Goal: Transaction & Acquisition: Purchase product/service

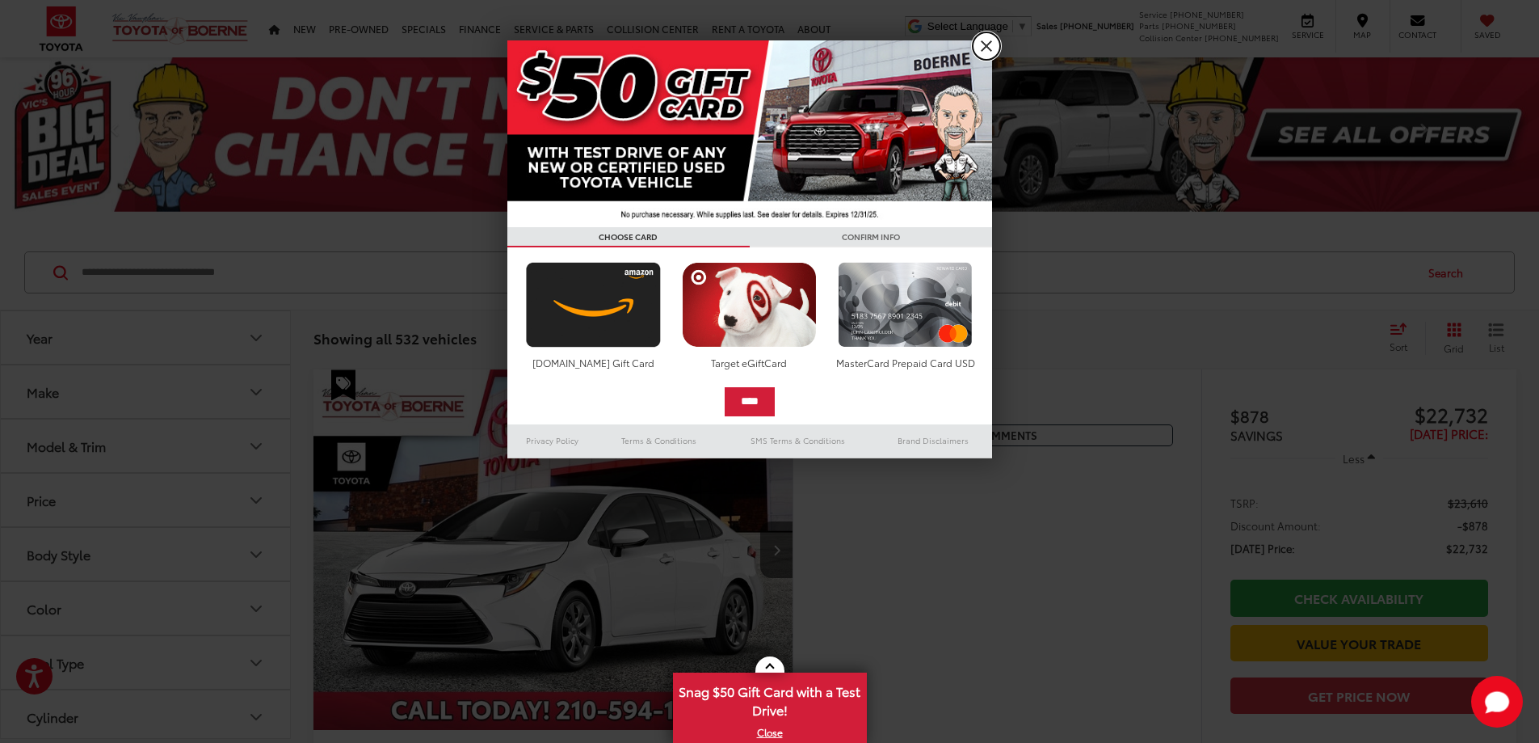
click at [984, 49] on link "X" at bounding box center [986, 45] width 27 height 27
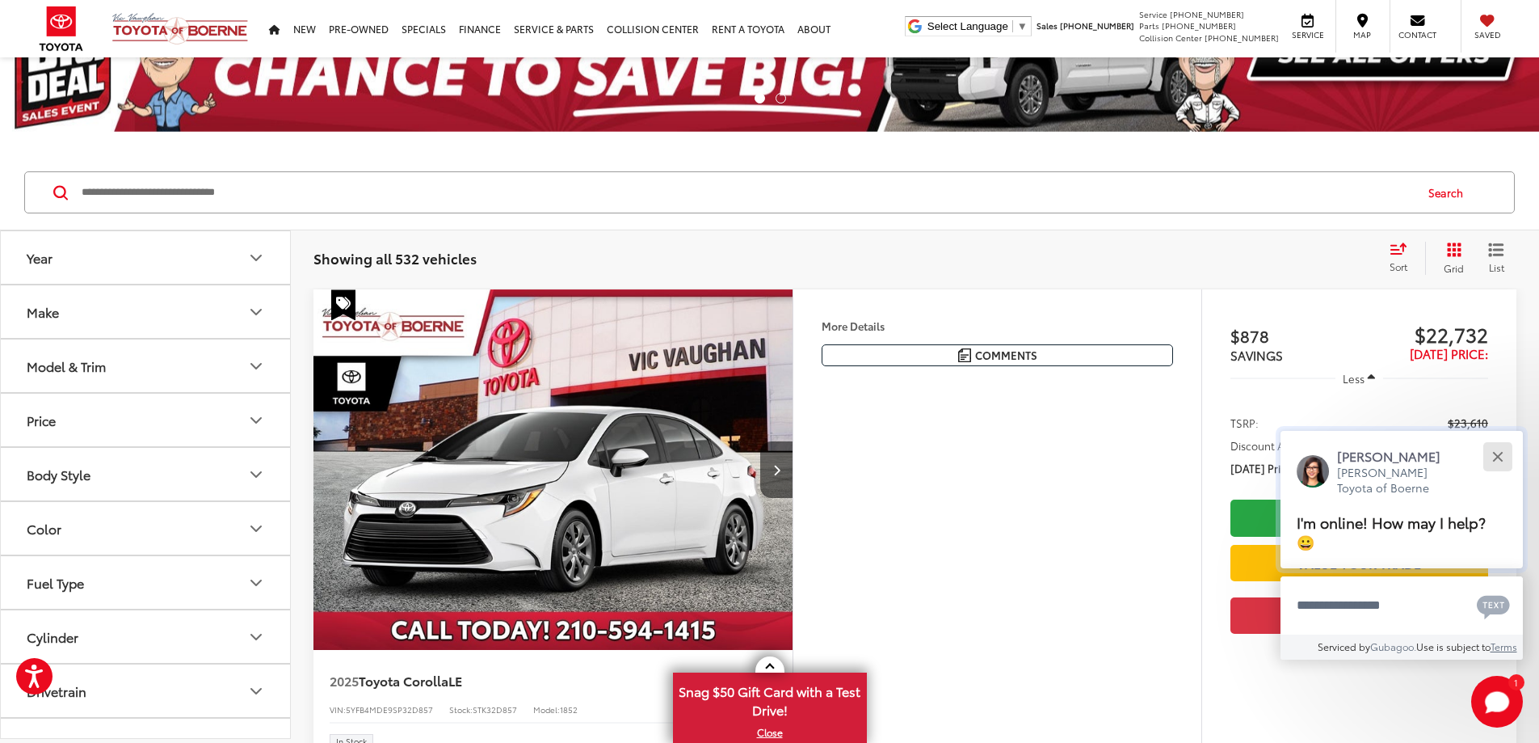
click at [1498, 455] on div "Close" at bounding box center [1498, 456] width 11 height 11
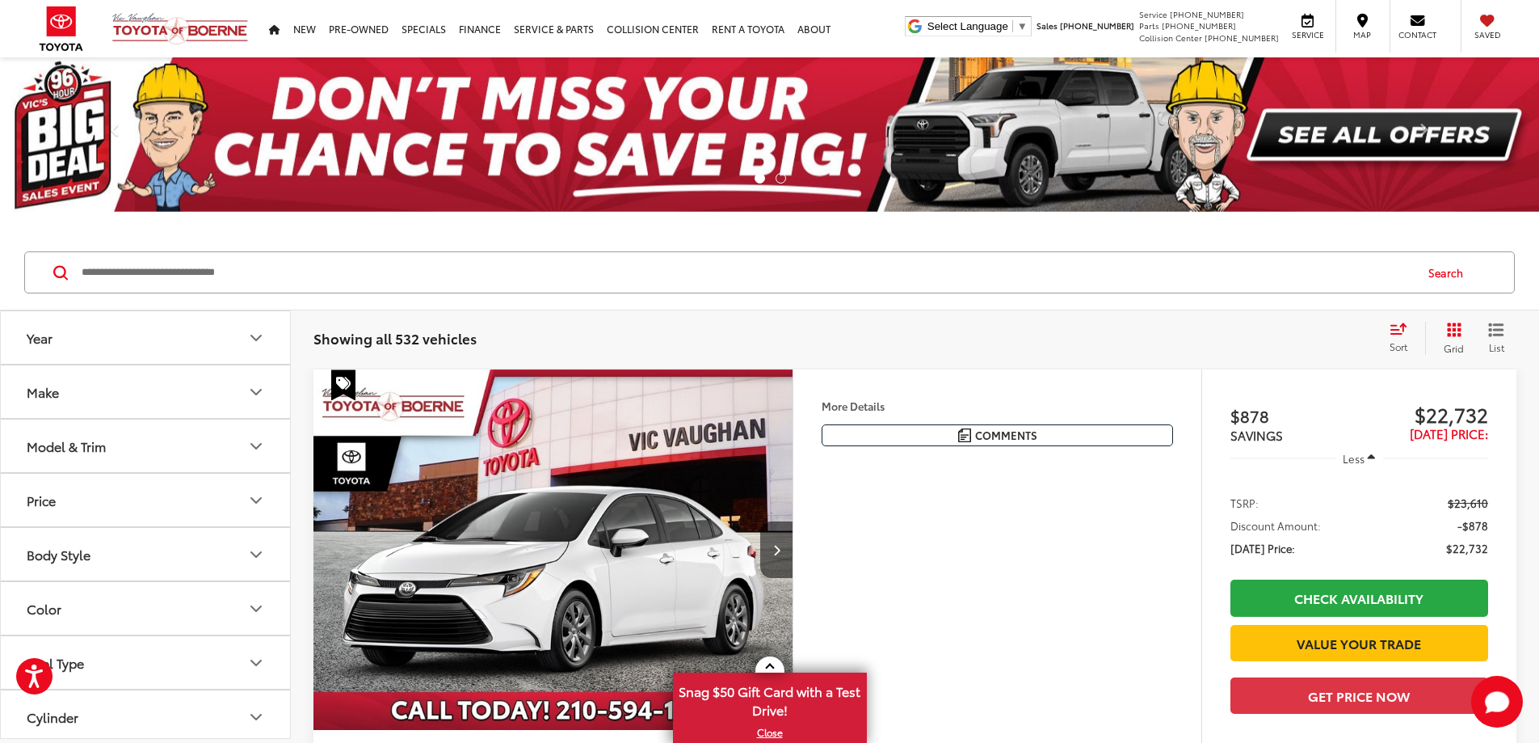
click at [257, 447] on icon "Model & Trim" at bounding box center [256, 446] width 10 height 5
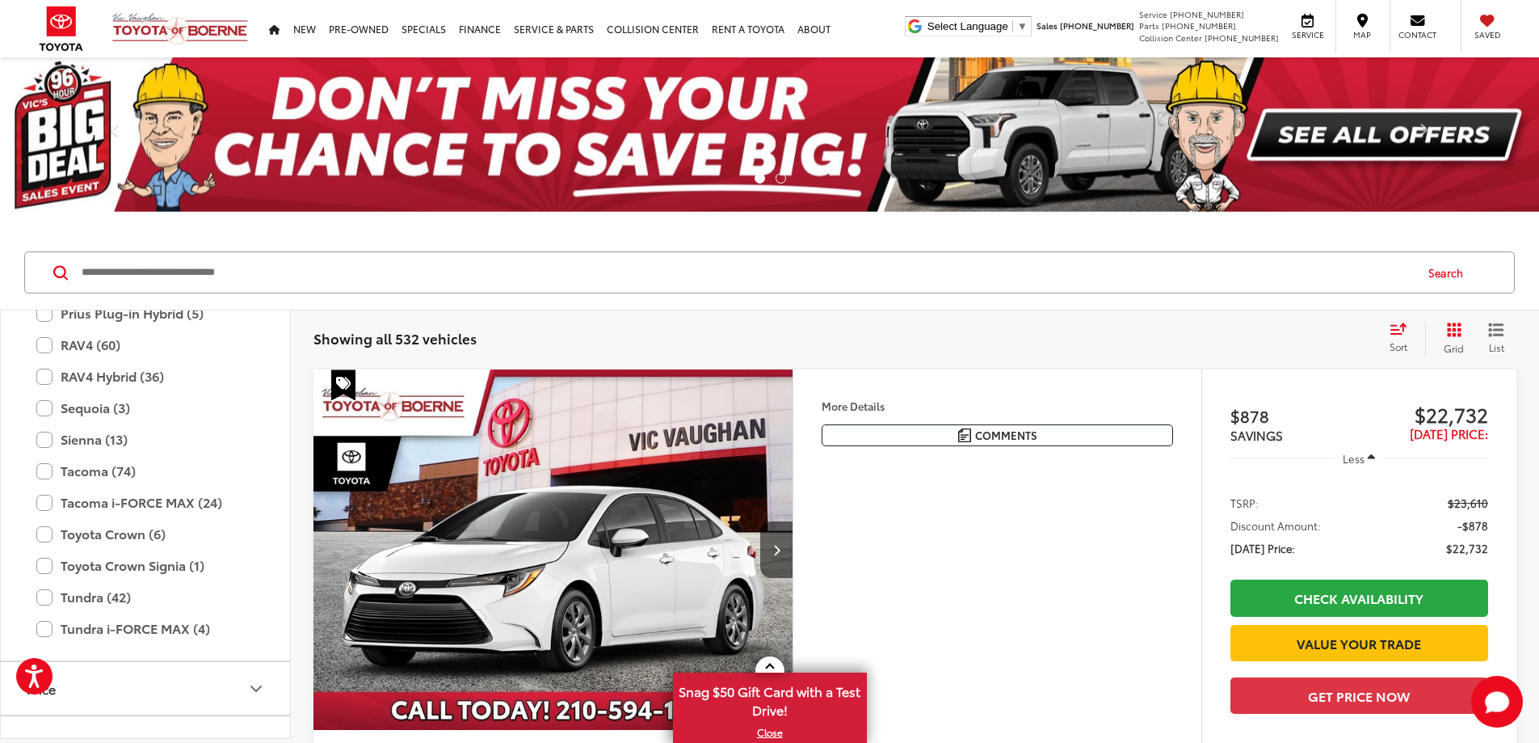
scroll to position [637, 0]
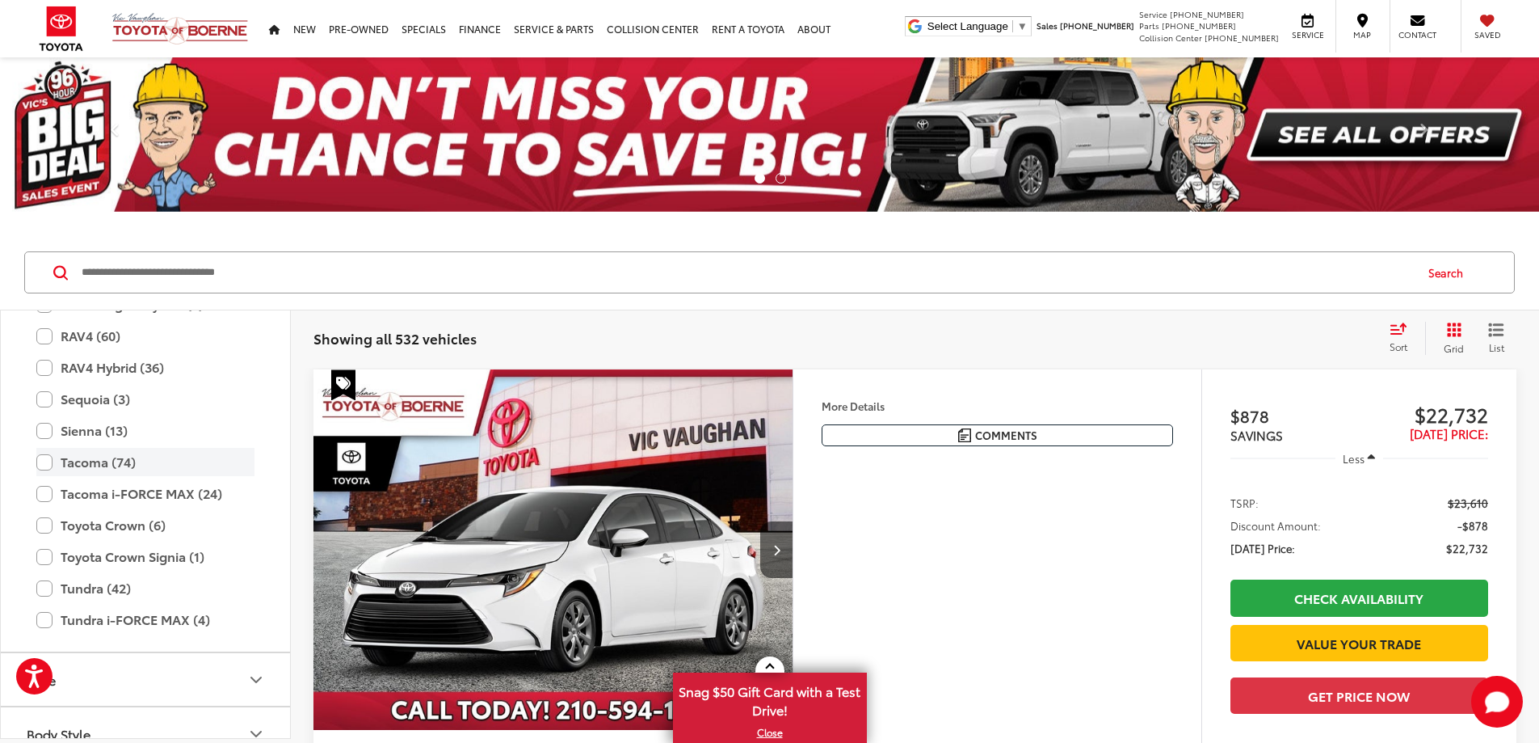
click at [47, 465] on label "Tacoma (74)" at bounding box center [145, 462] width 218 height 28
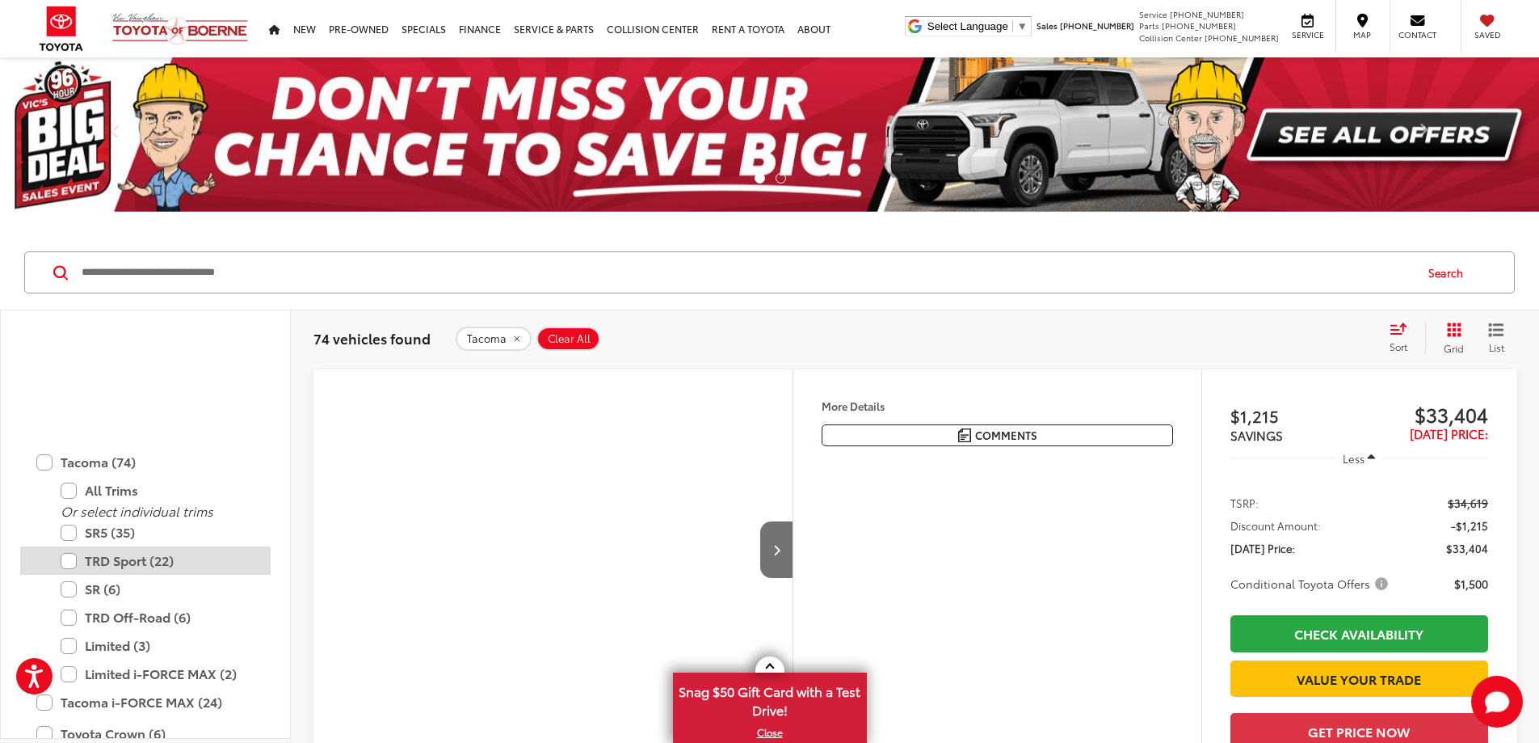
scroll to position [798, 0]
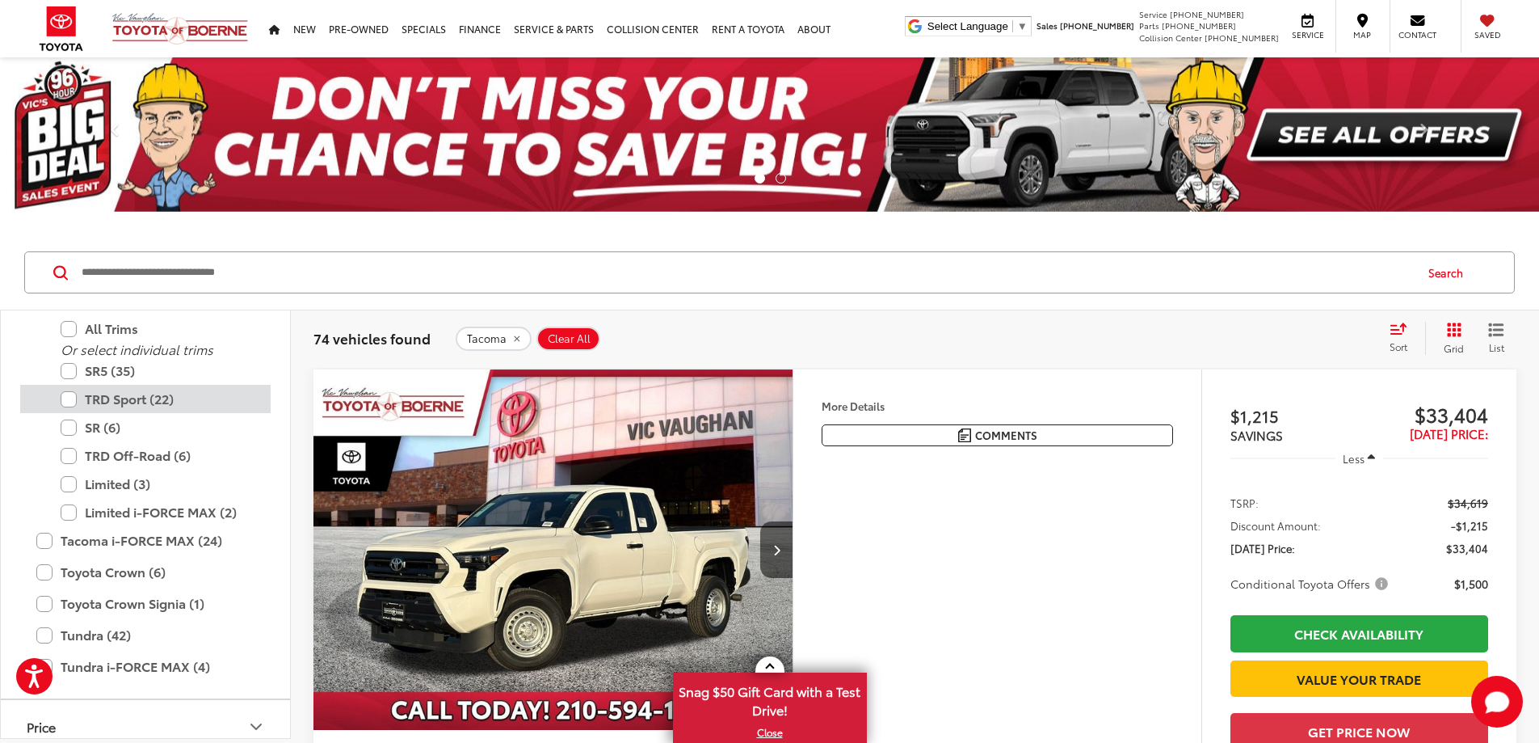
click at [68, 402] on label "TRD Sport (22)" at bounding box center [158, 399] width 194 height 28
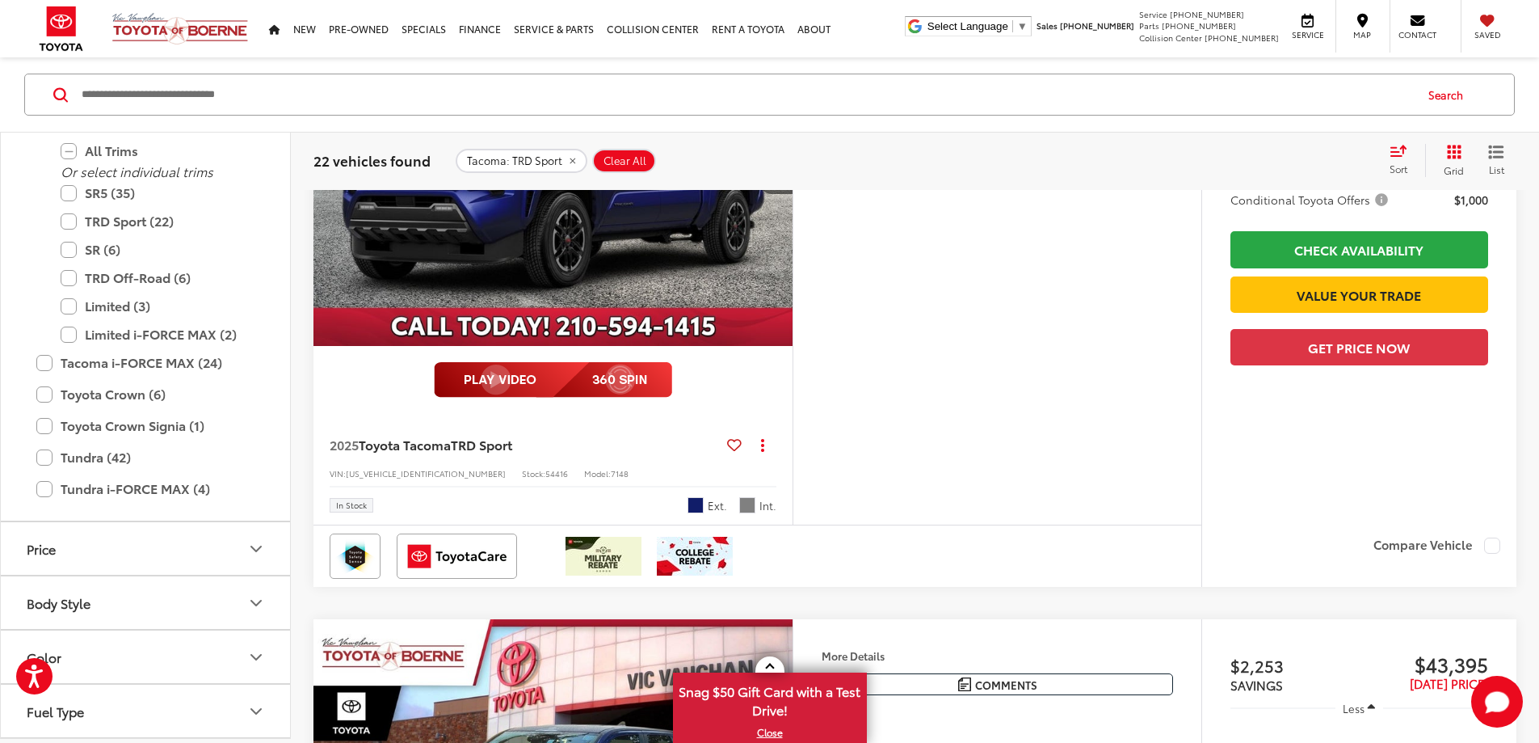
scroll to position [485, 0]
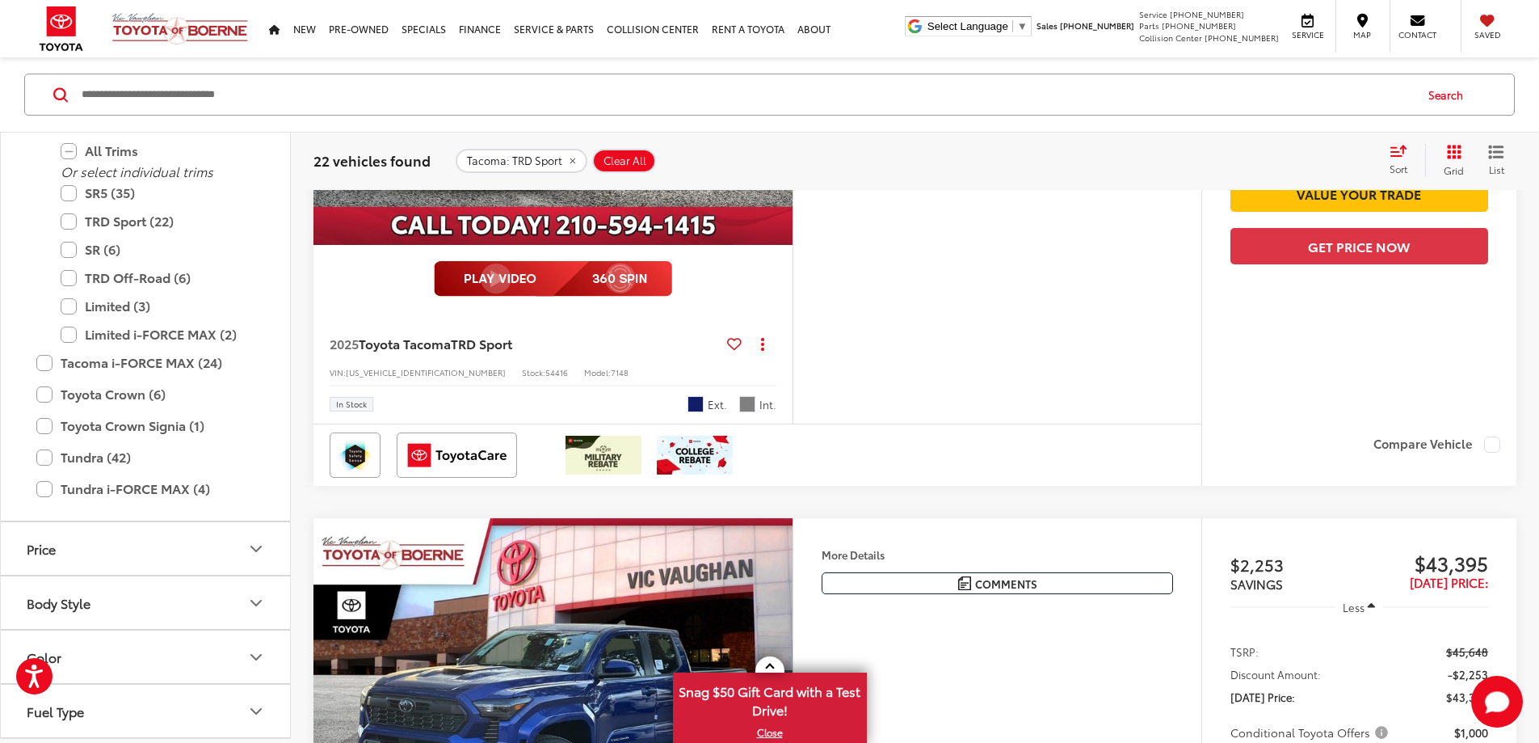
click at [1399, 154] on icon "Select sort value" at bounding box center [1399, 151] width 18 height 12
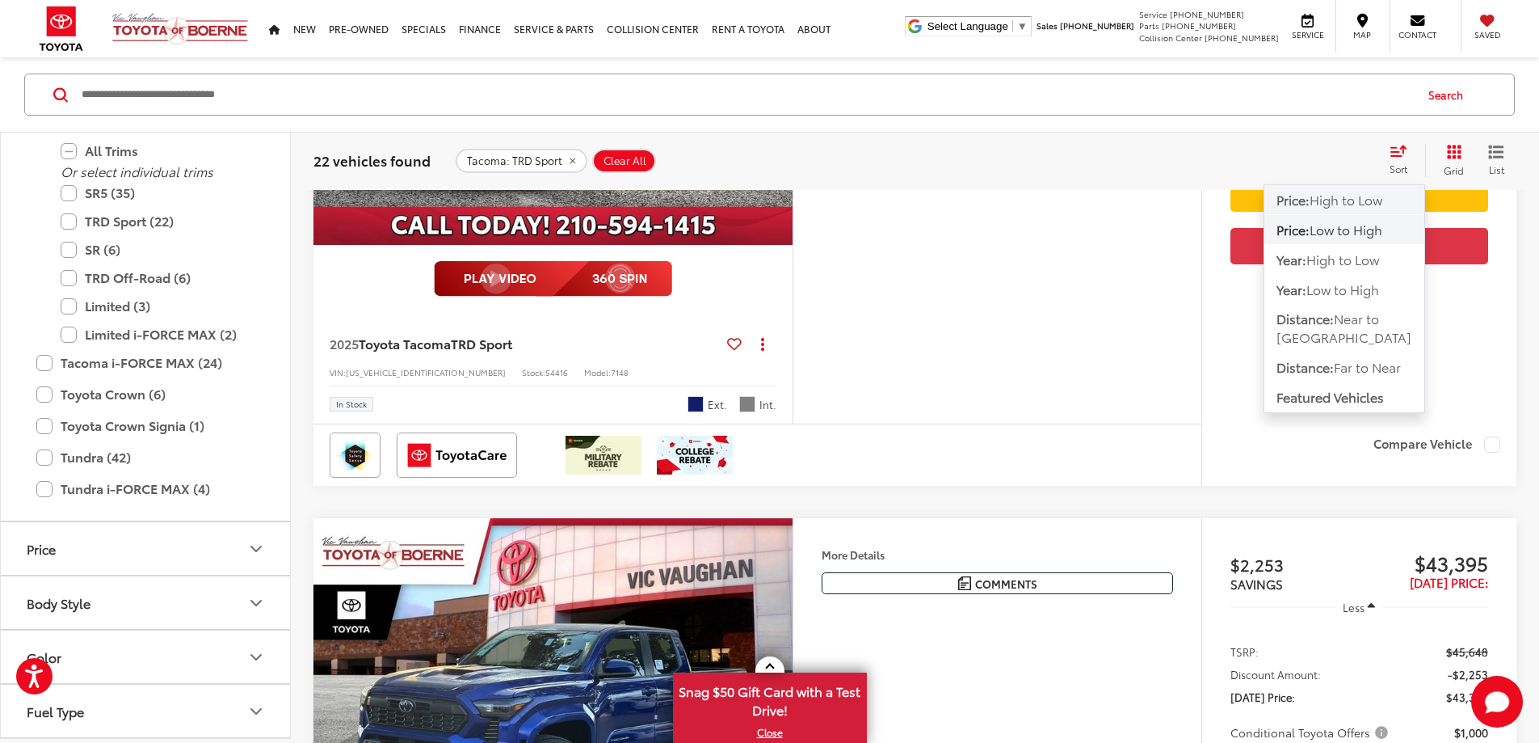
click at [1362, 197] on span "High to Low" at bounding box center [1346, 199] width 73 height 19
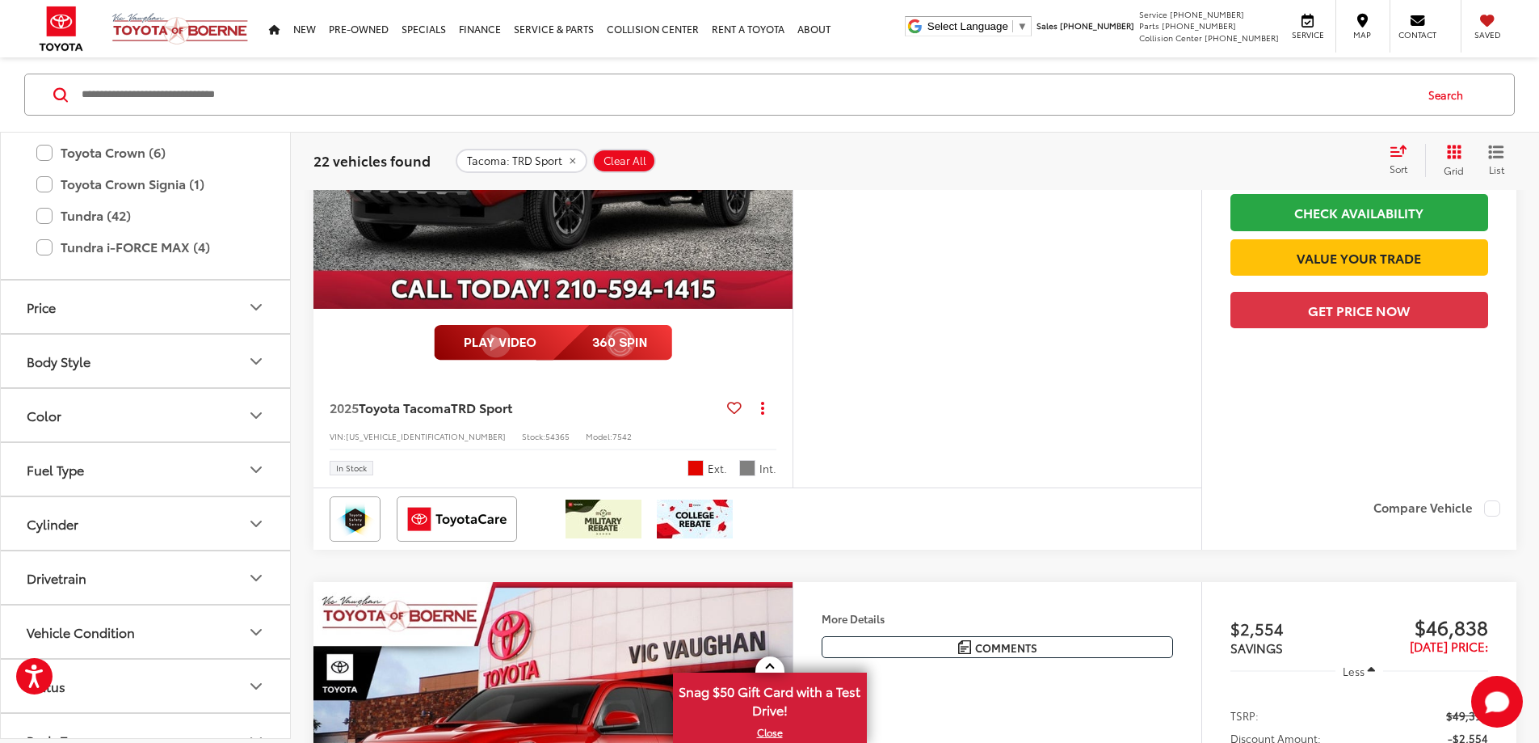
scroll to position [832, 0]
click at [258, 413] on icon "Color" at bounding box center [255, 413] width 19 height 19
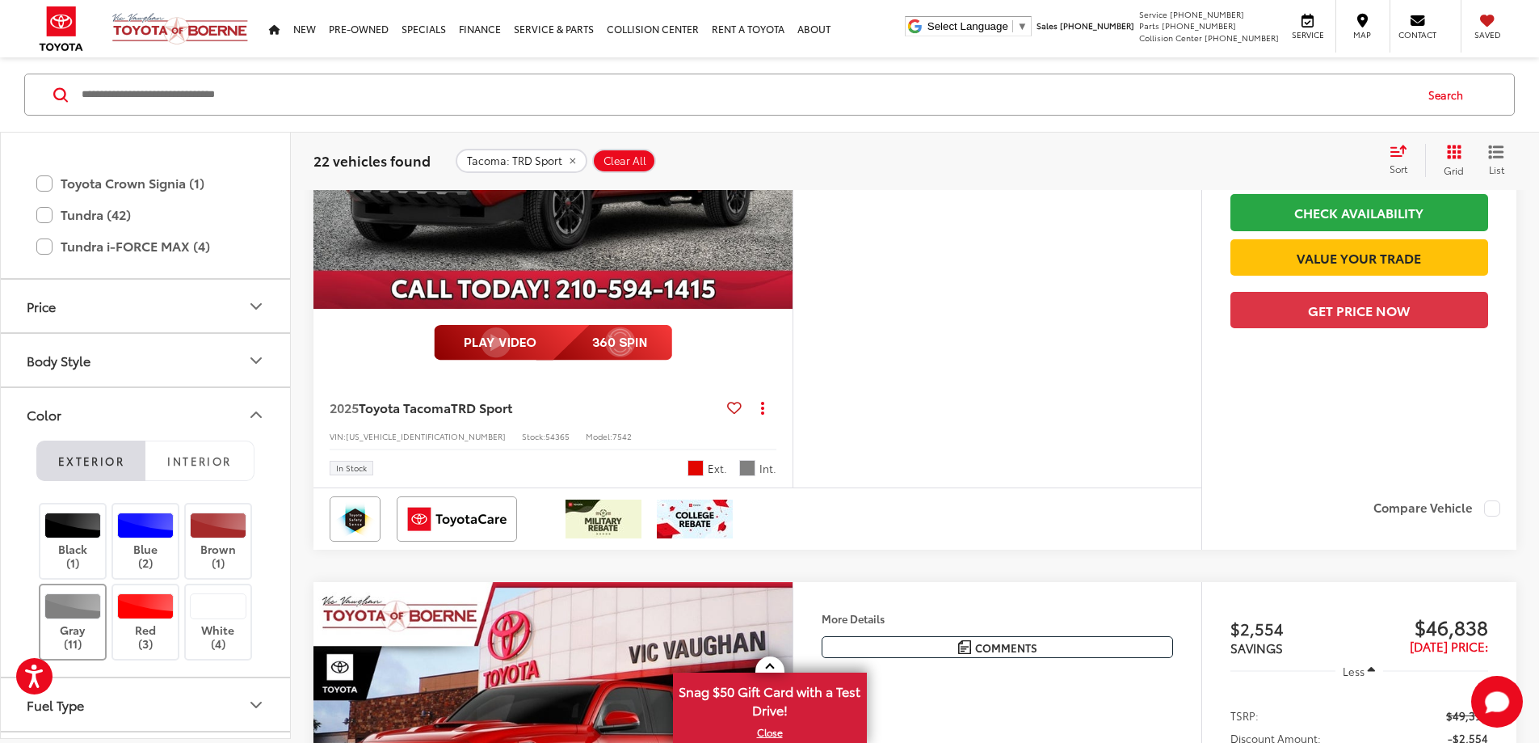
scroll to position [913, 0]
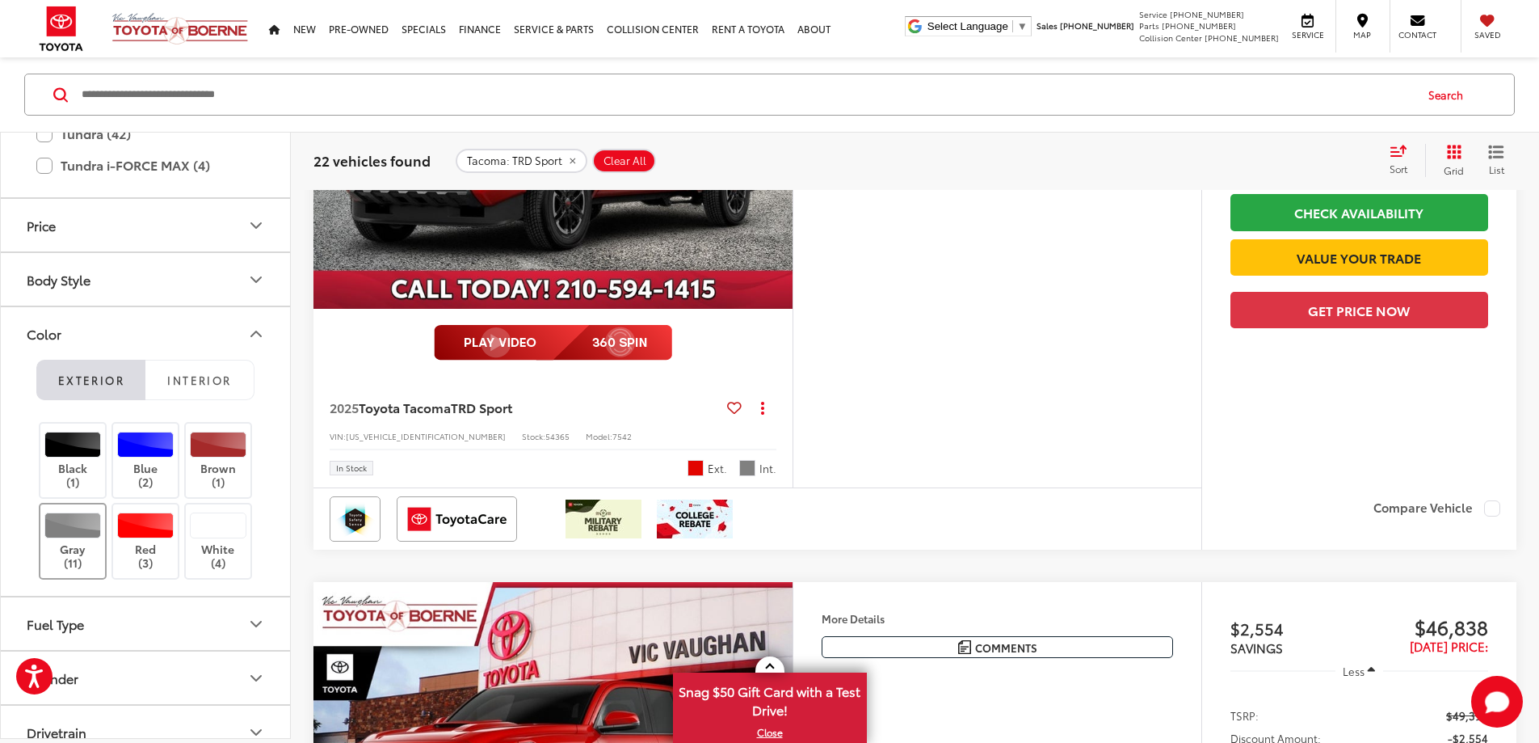
click at [74, 533] on div at bounding box center [72, 525] width 57 height 26
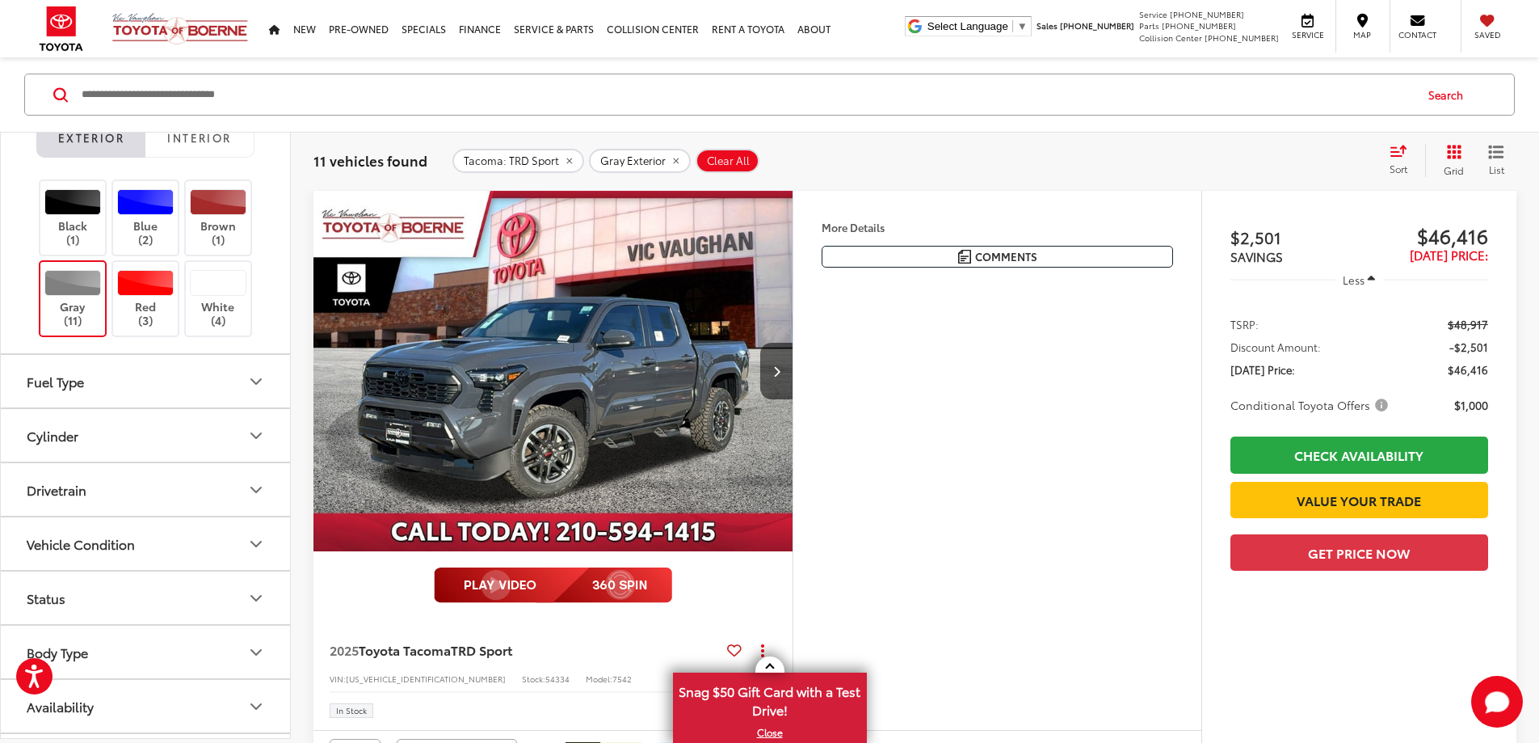
scroll to position [1205, 0]
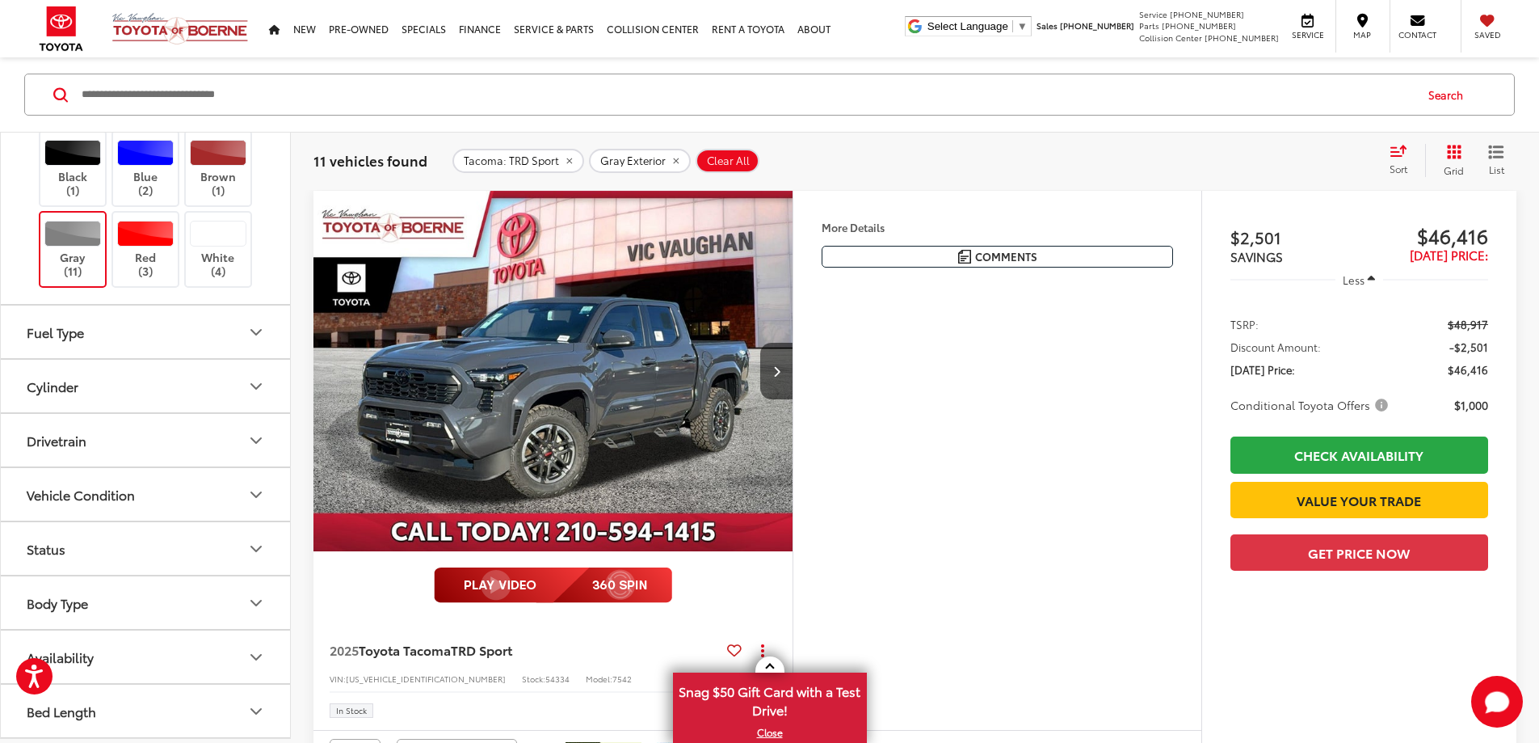
click at [255, 437] on icon "Drivetrain" at bounding box center [255, 439] width 19 height 19
click at [31, 505] on label "Rear-Wheel Drive (2)" at bounding box center [88, 506] width 136 height 27
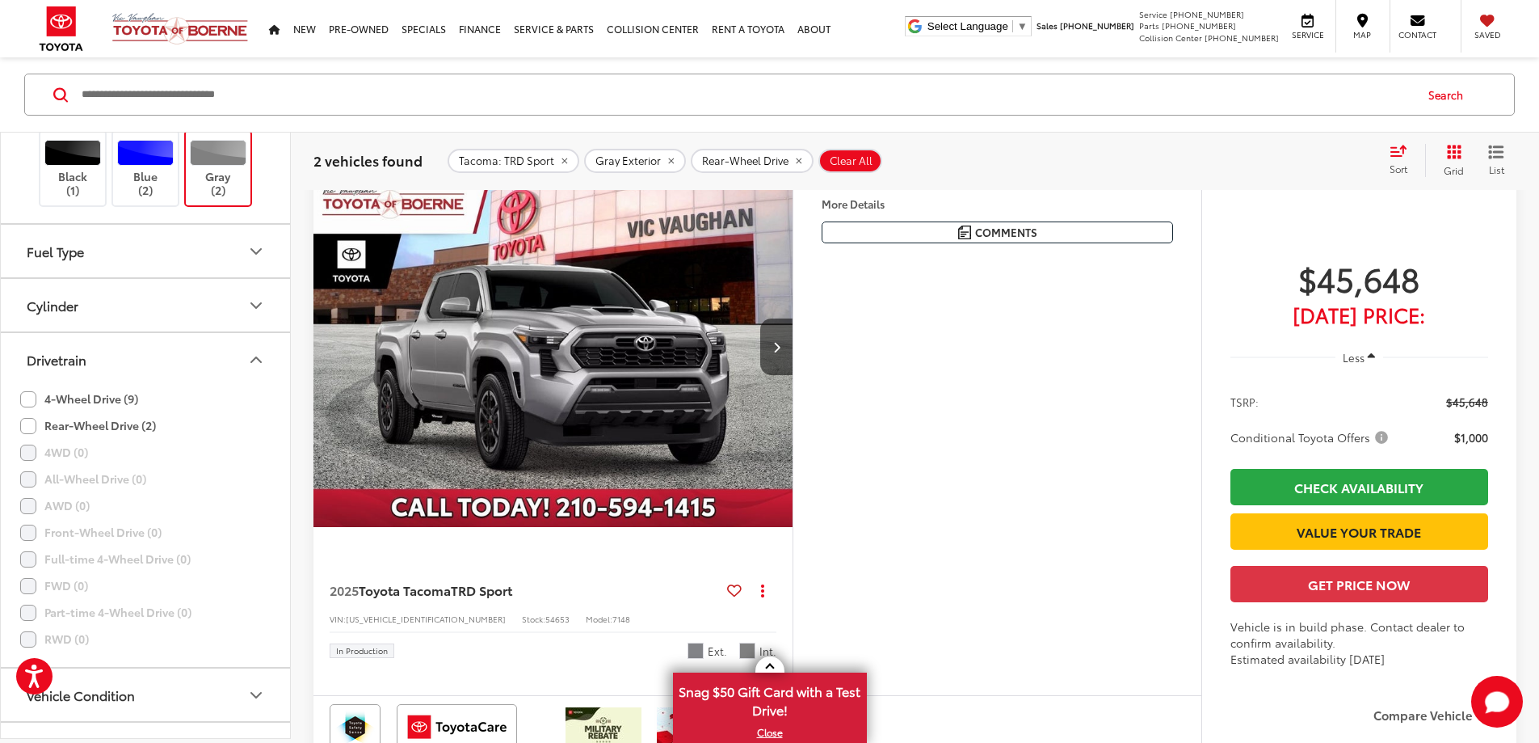
scroll to position [906, 0]
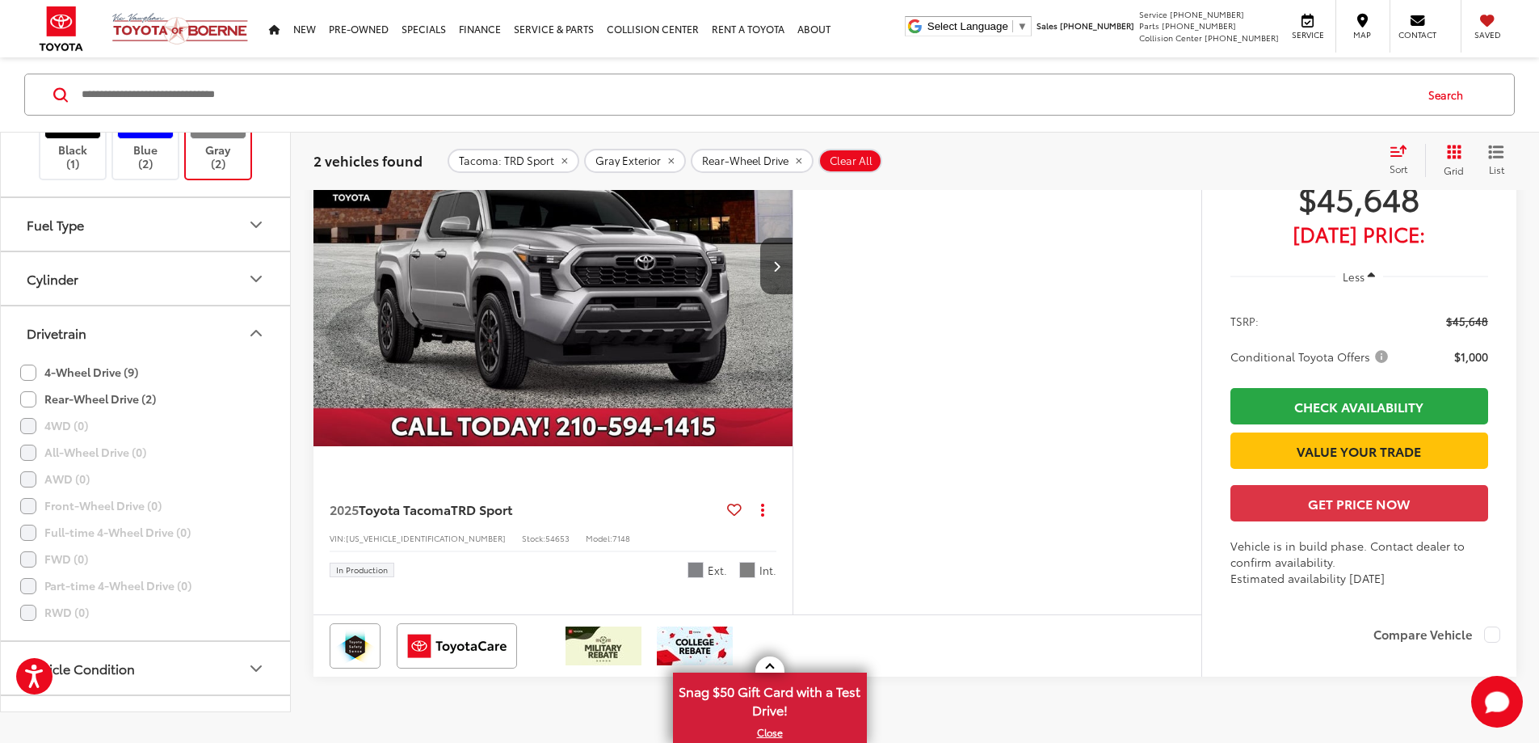
click at [0, 0] on button "More..." at bounding box center [0, 0] width 0 height 0
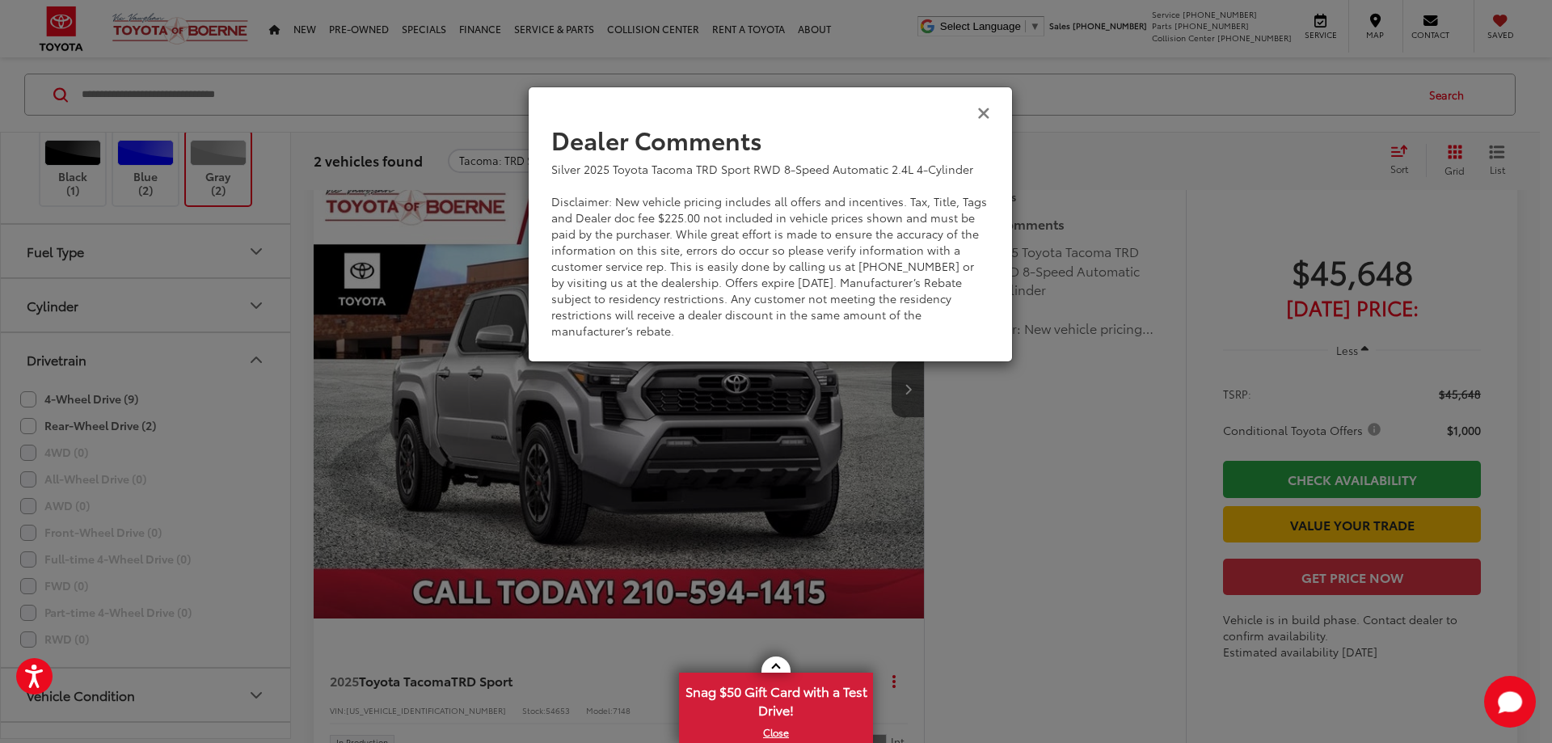
click at [983, 114] on icon "Close" at bounding box center [983, 111] width 13 height 17
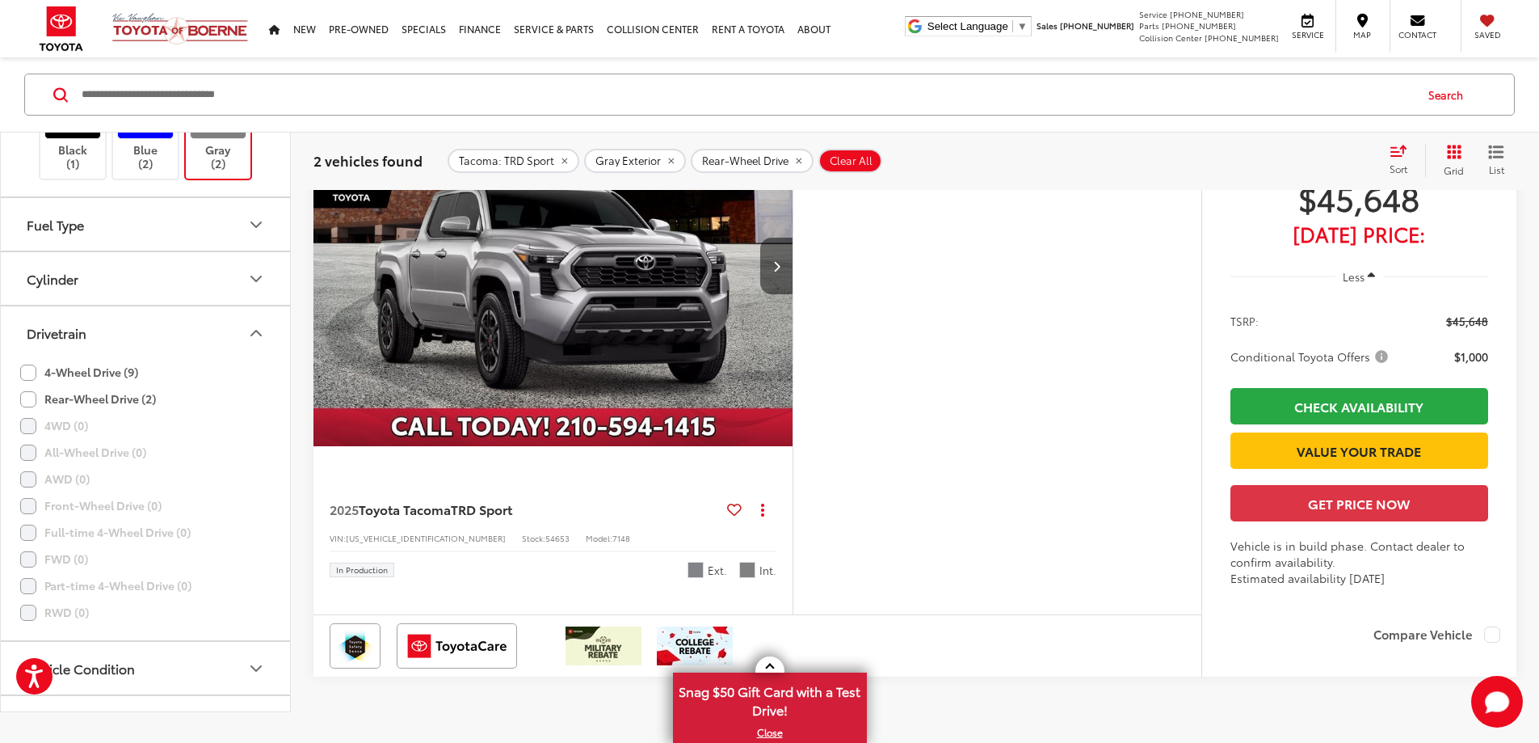
click at [793, 294] on button "Next image" at bounding box center [776, 266] width 32 height 57
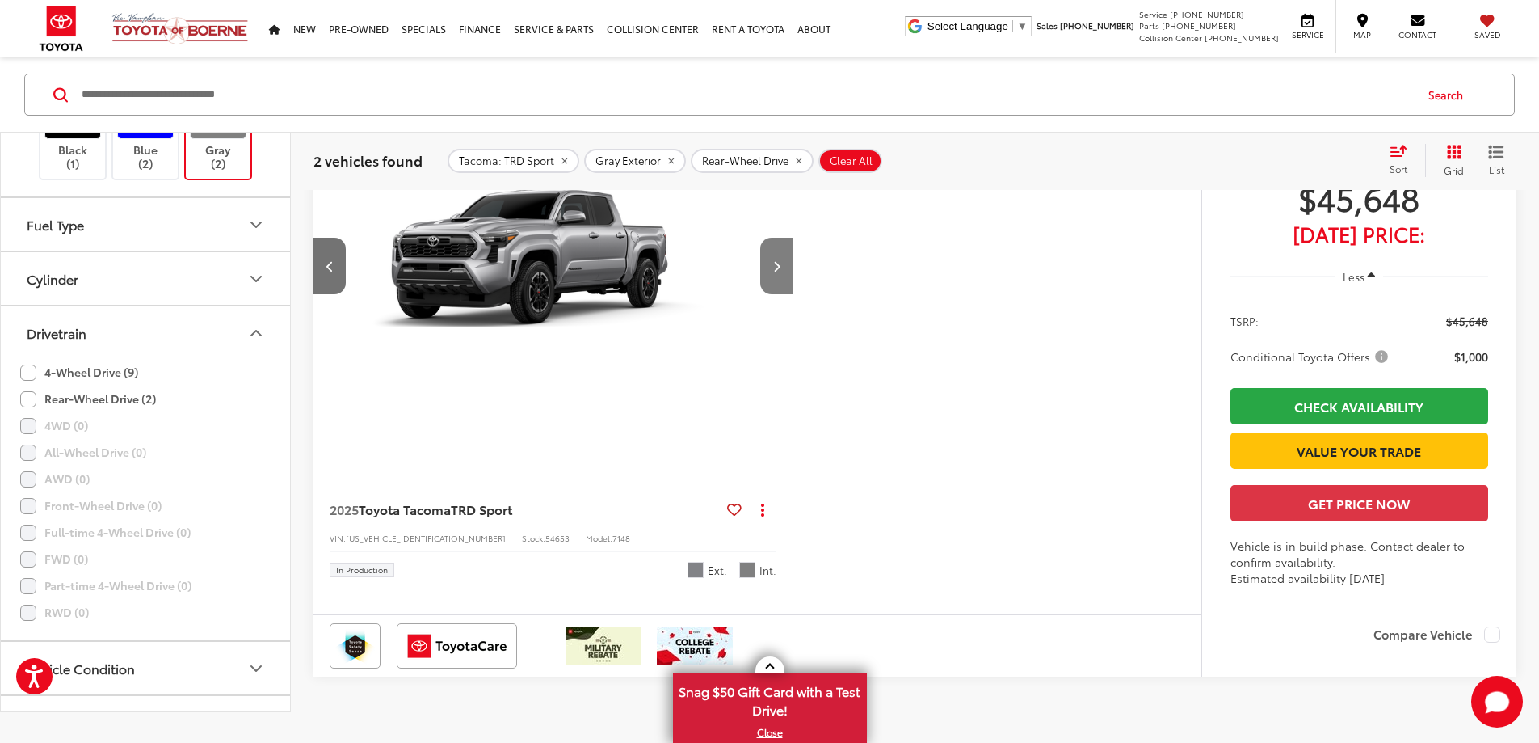
click at [793, 294] on button "Next image" at bounding box center [776, 266] width 32 height 57
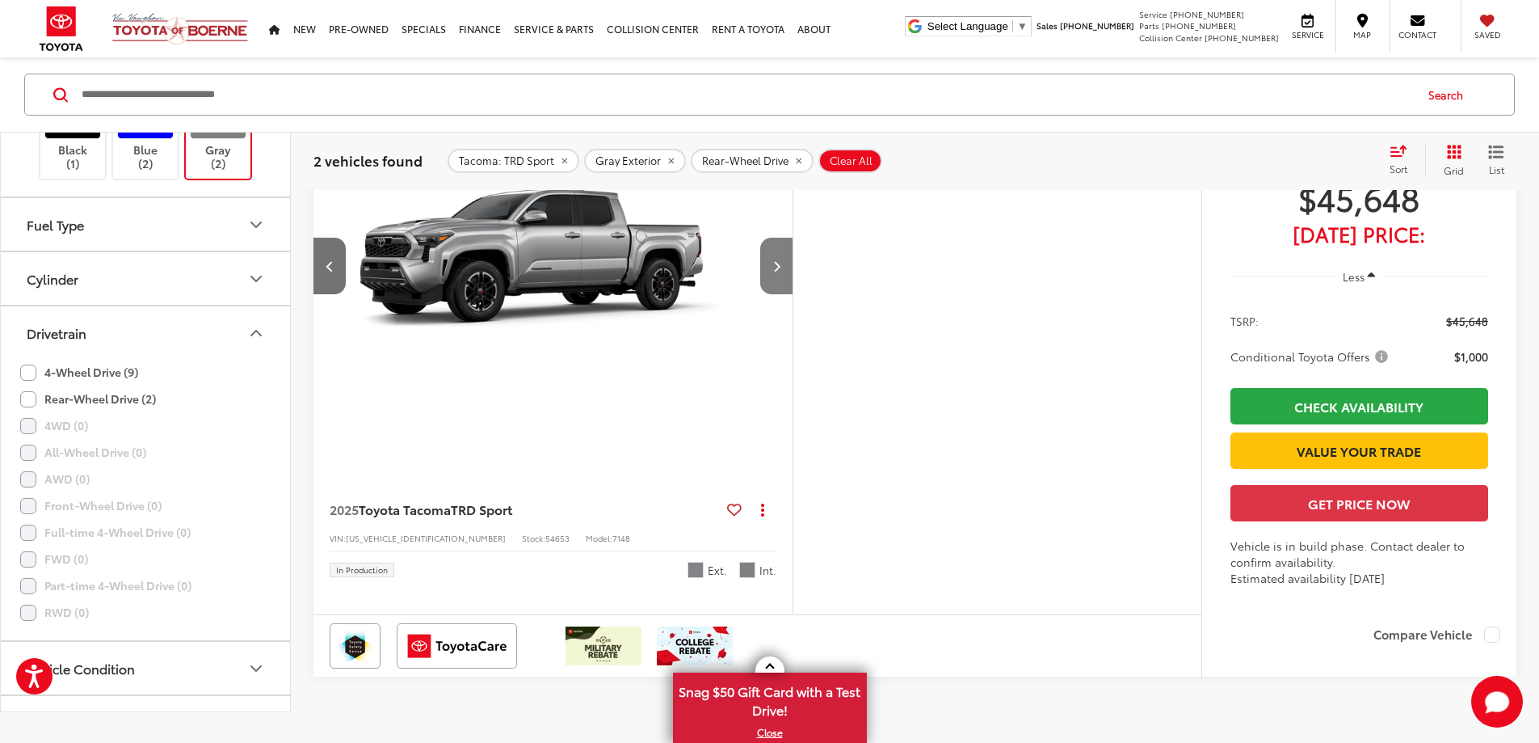
click at [793, 294] on button "Next image" at bounding box center [776, 266] width 32 height 57
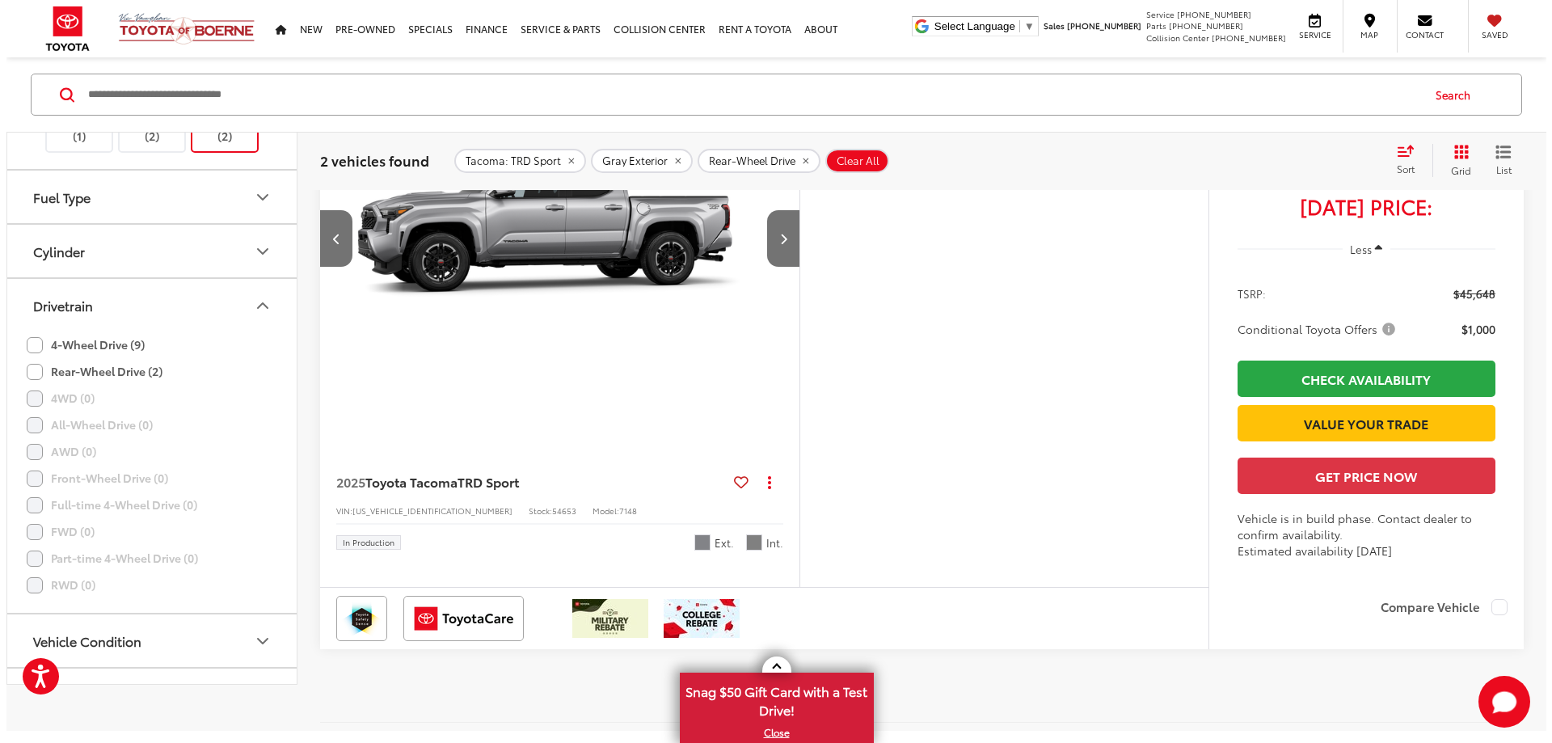
scroll to position [962, 0]
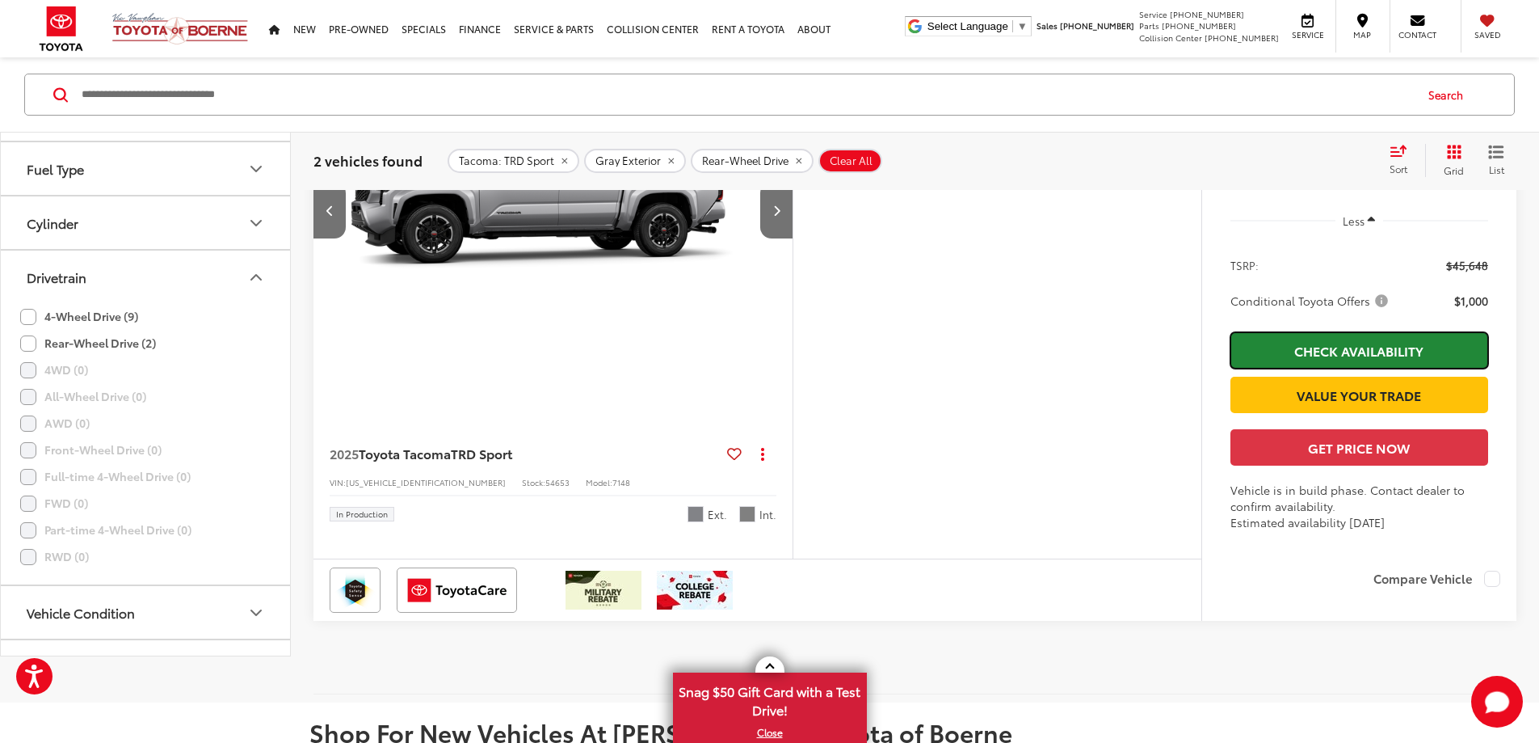
click at [1360, 368] on link "Check Availability" at bounding box center [1360, 350] width 258 height 36
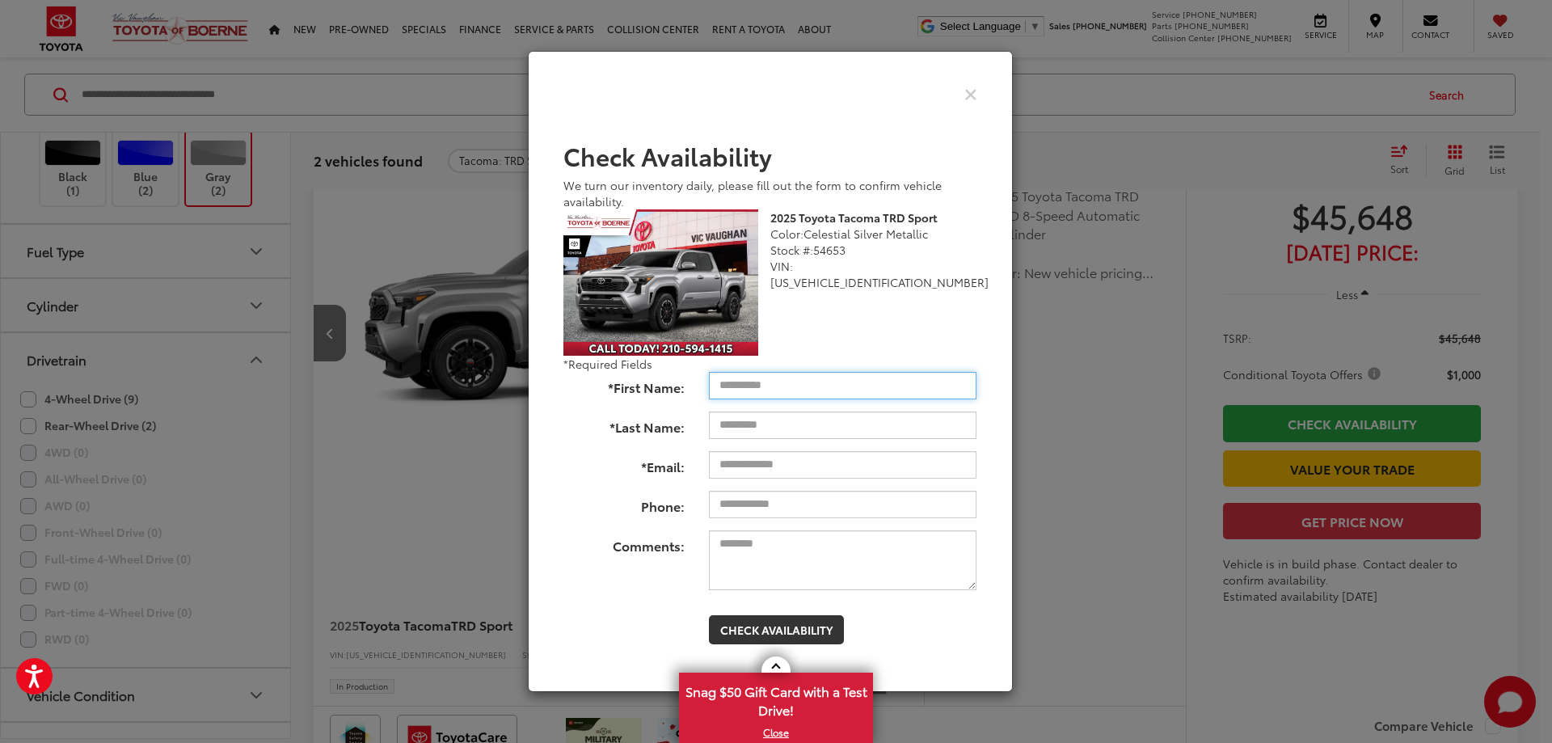
click at [832, 384] on input "*First Name:" at bounding box center [842, 385] width 267 height 27
type input "**********"
click at [779, 427] on input "*Last Name:" at bounding box center [842, 424] width 267 height 27
type input "*****"
click at [789, 467] on input "*Email:" at bounding box center [842, 464] width 267 height 27
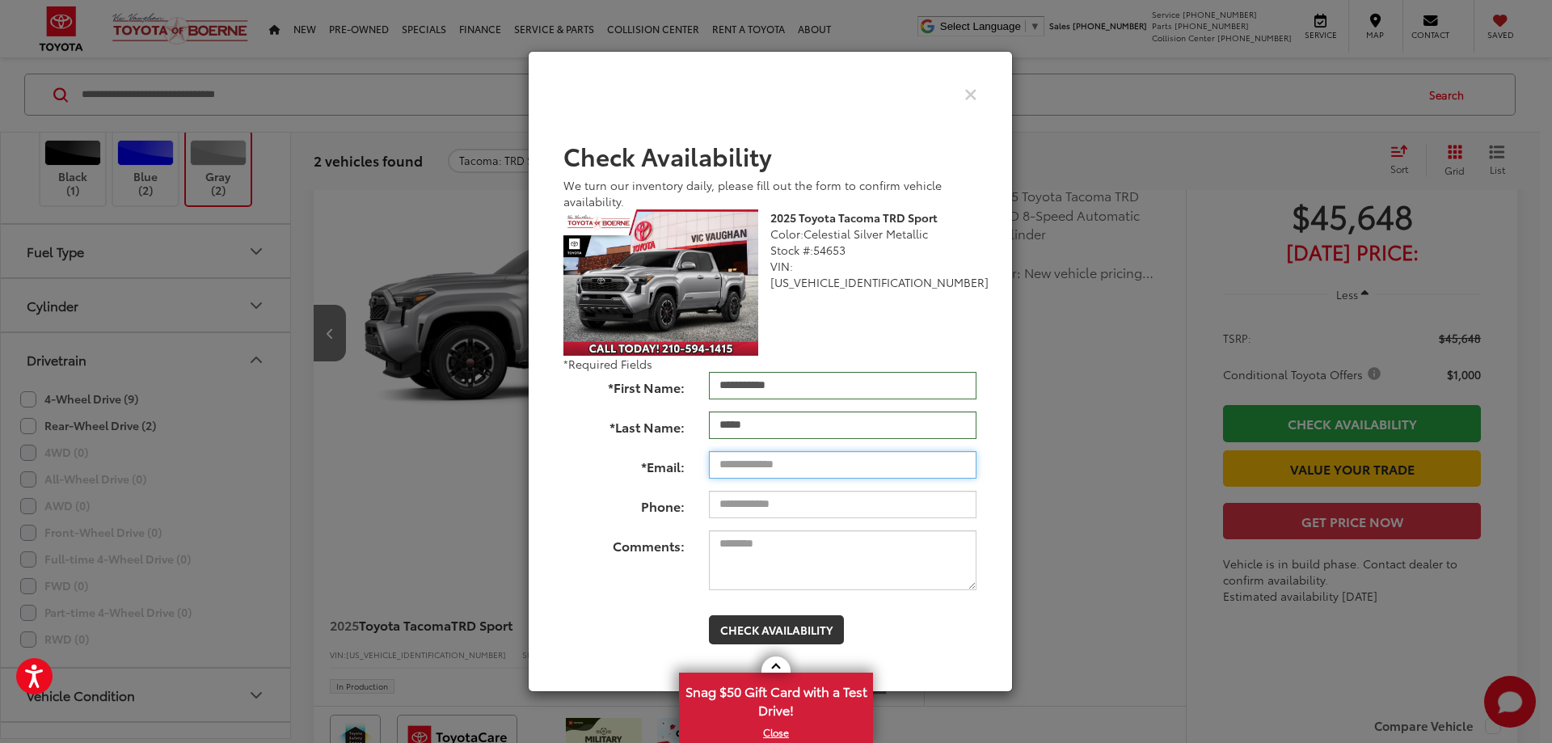
type input "**********"
click at [798, 509] on input "Phone:" at bounding box center [842, 504] width 267 height 27
type input "**********"
click at [777, 628] on button "Check Availability" at bounding box center [776, 629] width 135 height 29
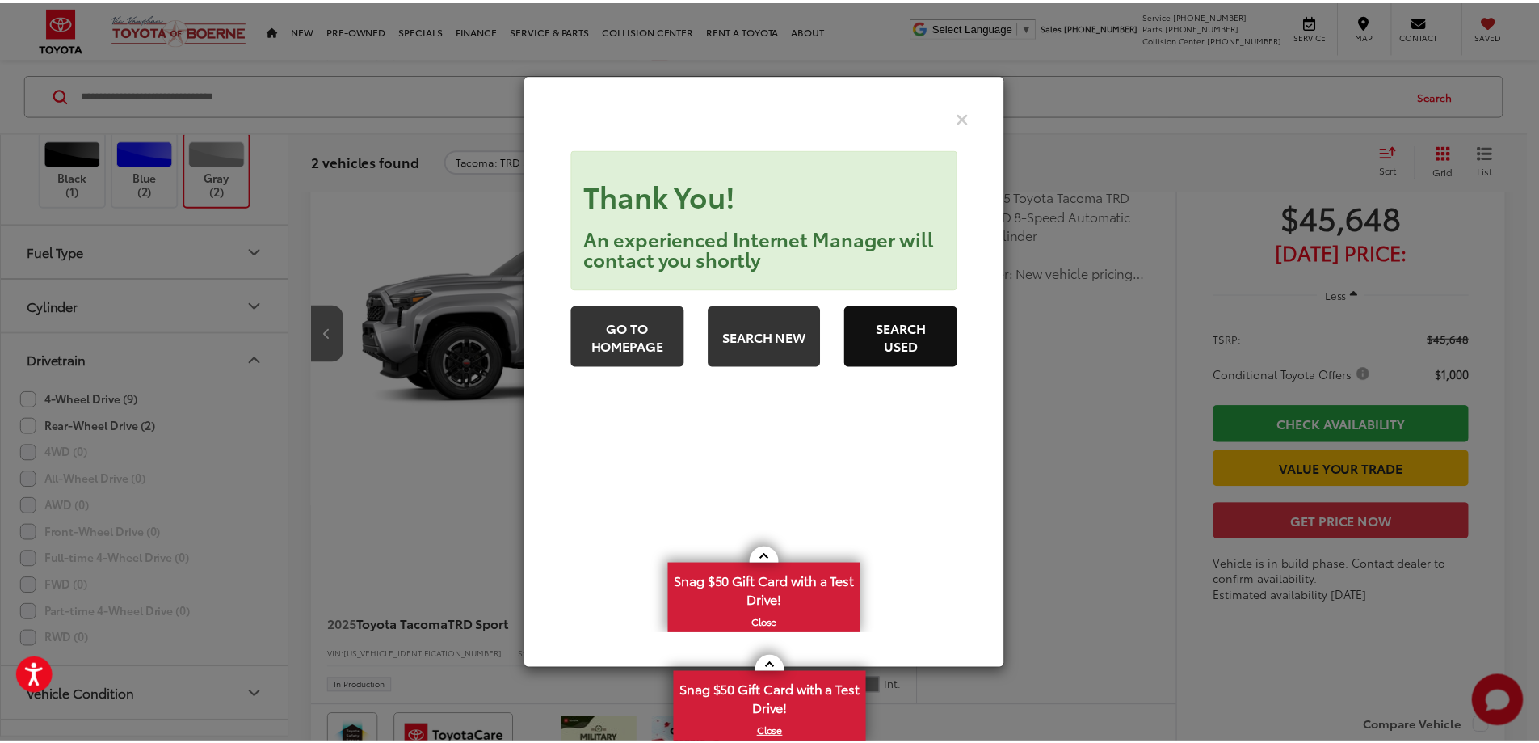
scroll to position [0, 0]
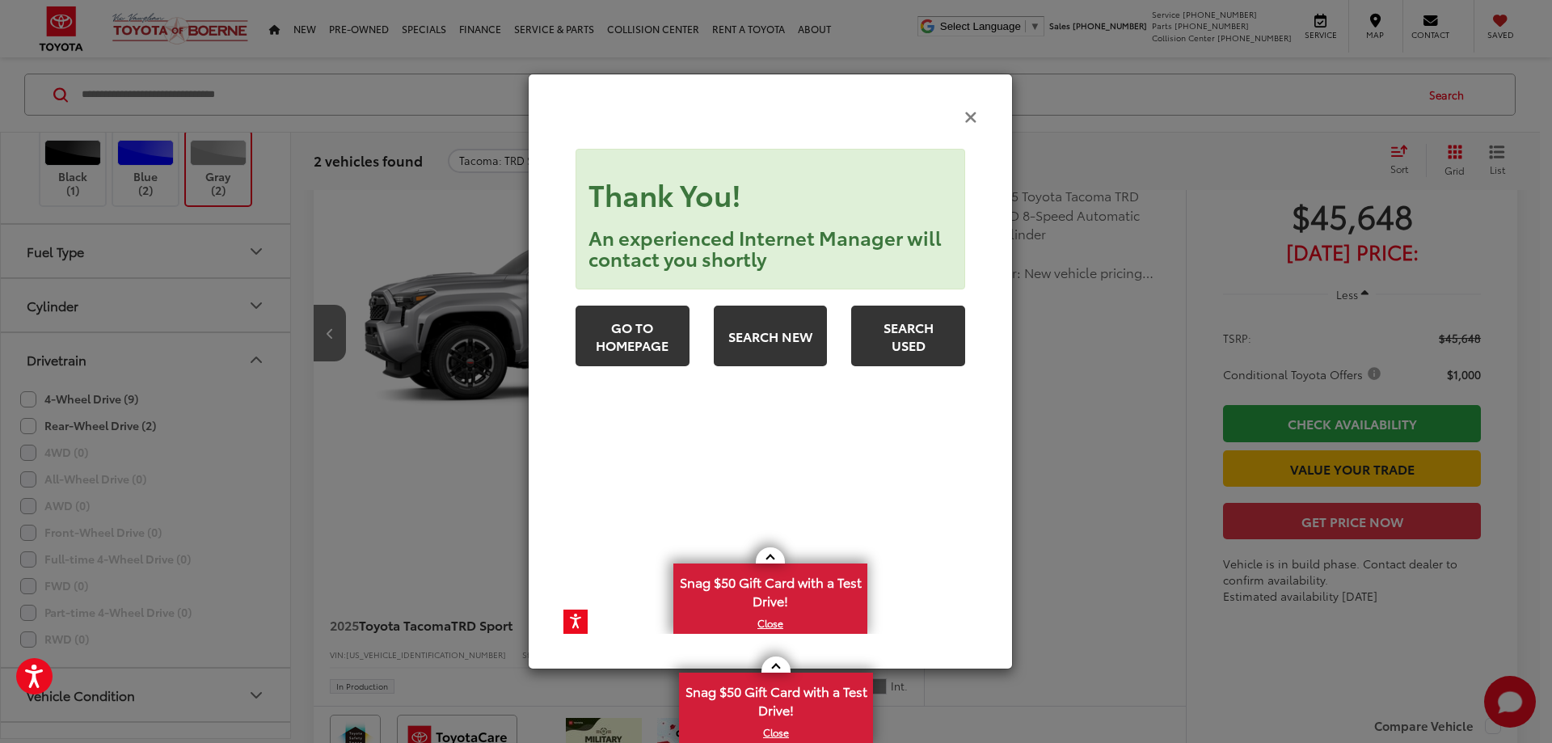
click at [968, 117] on icon "Close" at bounding box center [970, 115] width 13 height 17
